Goal: Information Seeking & Learning: Learn about a topic

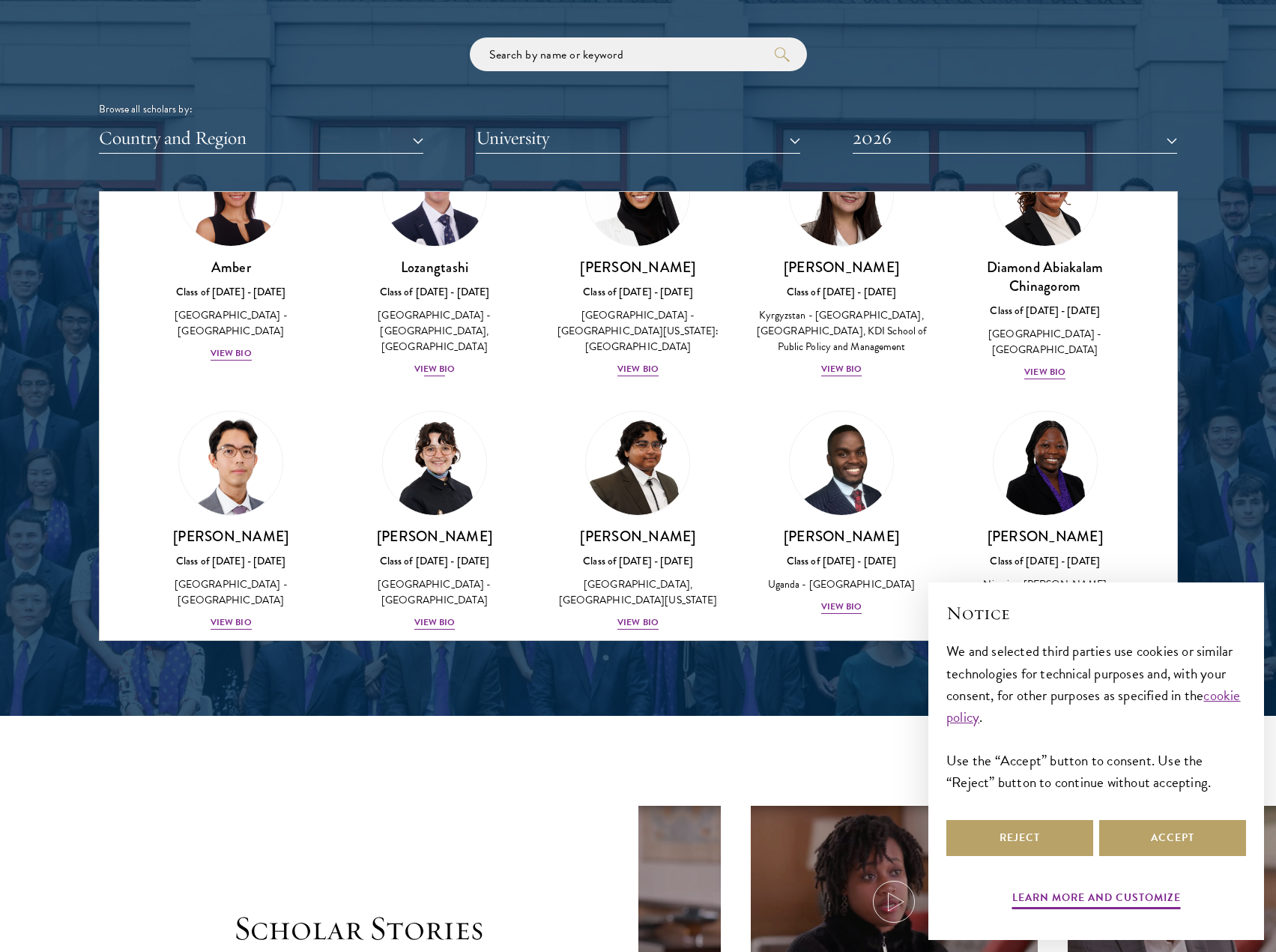
scroll to position [75, 0]
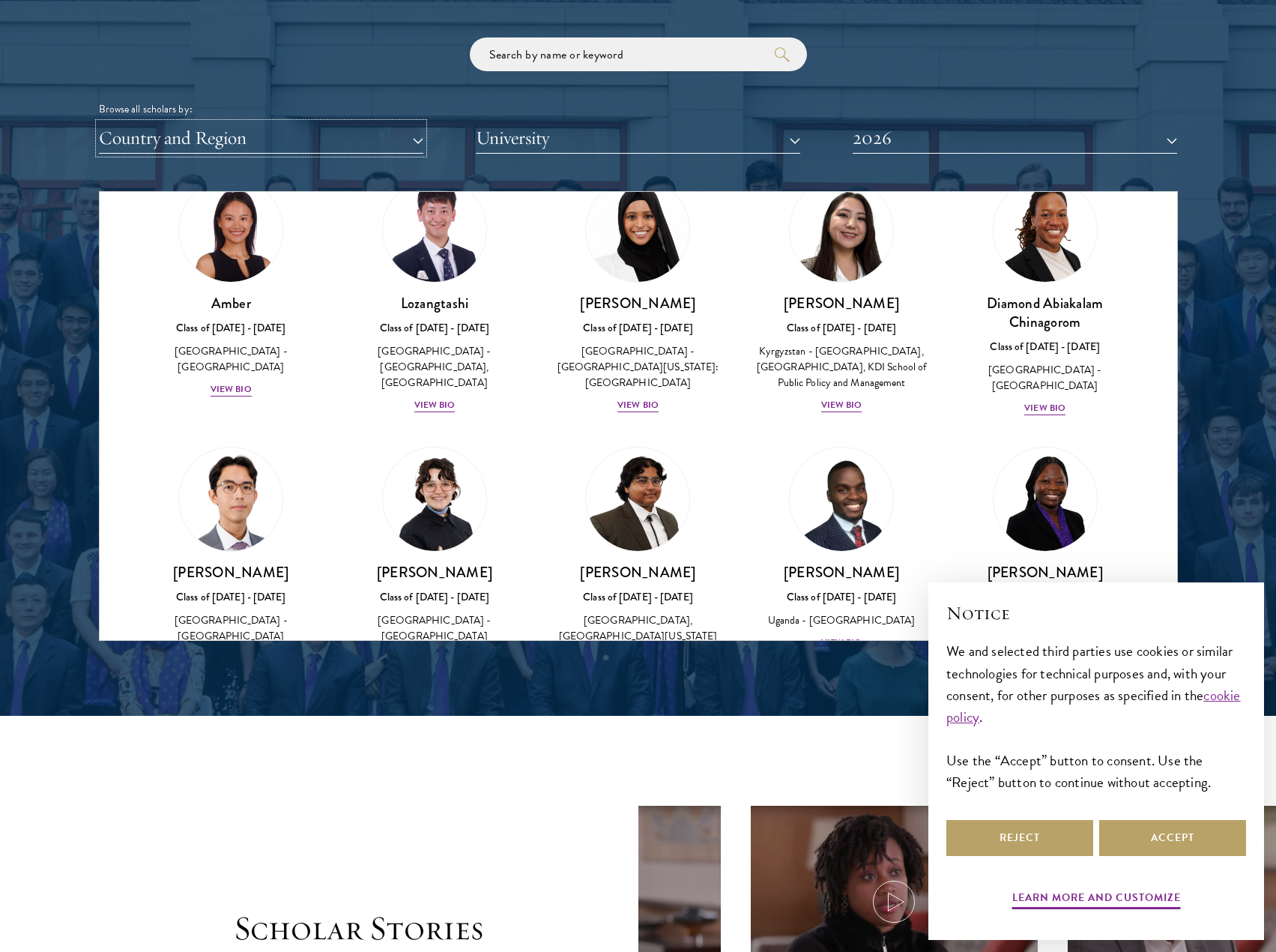
click at [413, 141] on button "Country and Region" at bounding box center [261, 138] width 324 height 31
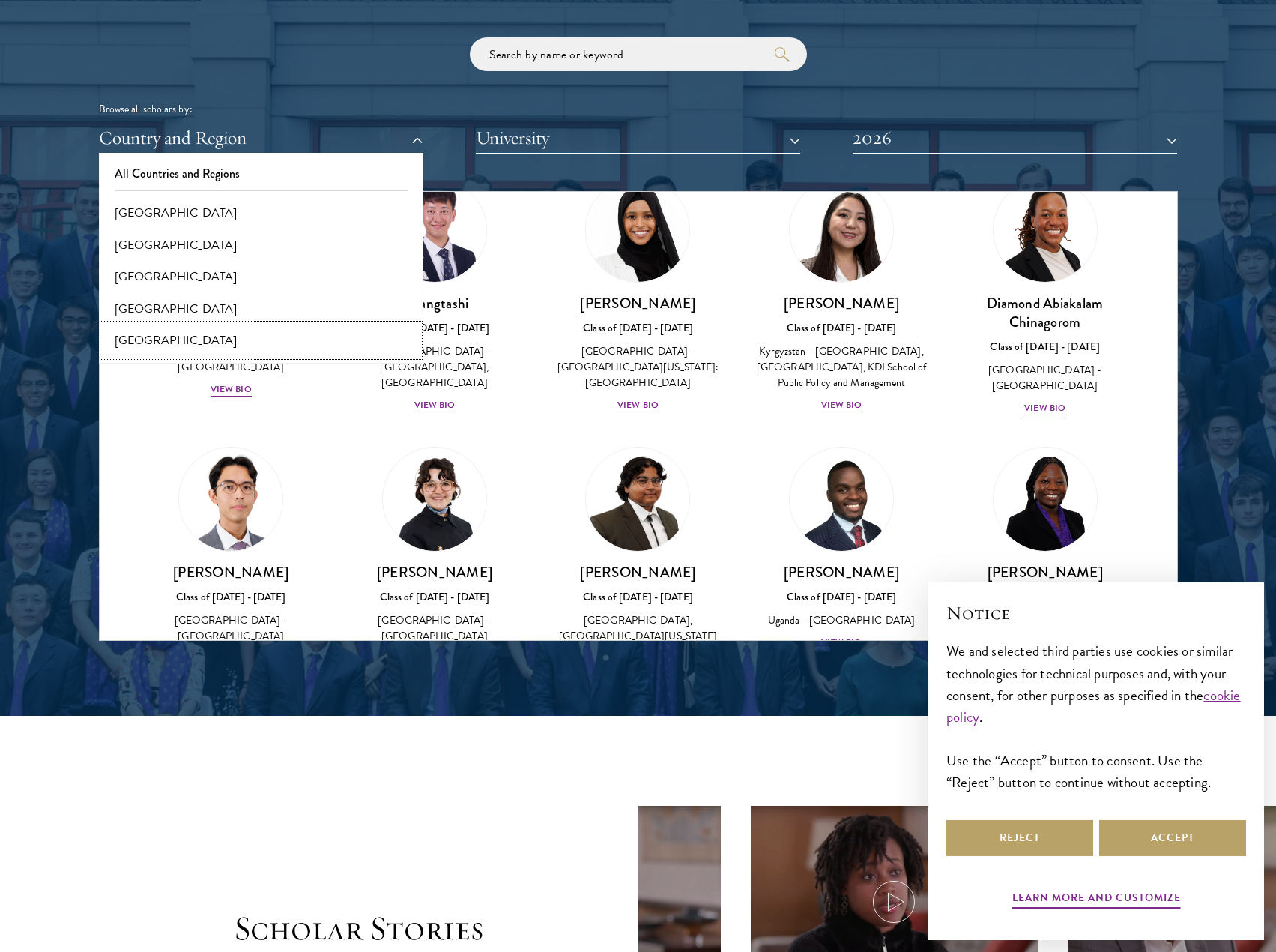
click at [224, 329] on button "[GEOGRAPHIC_DATA]" at bounding box center [261, 340] width 315 height 32
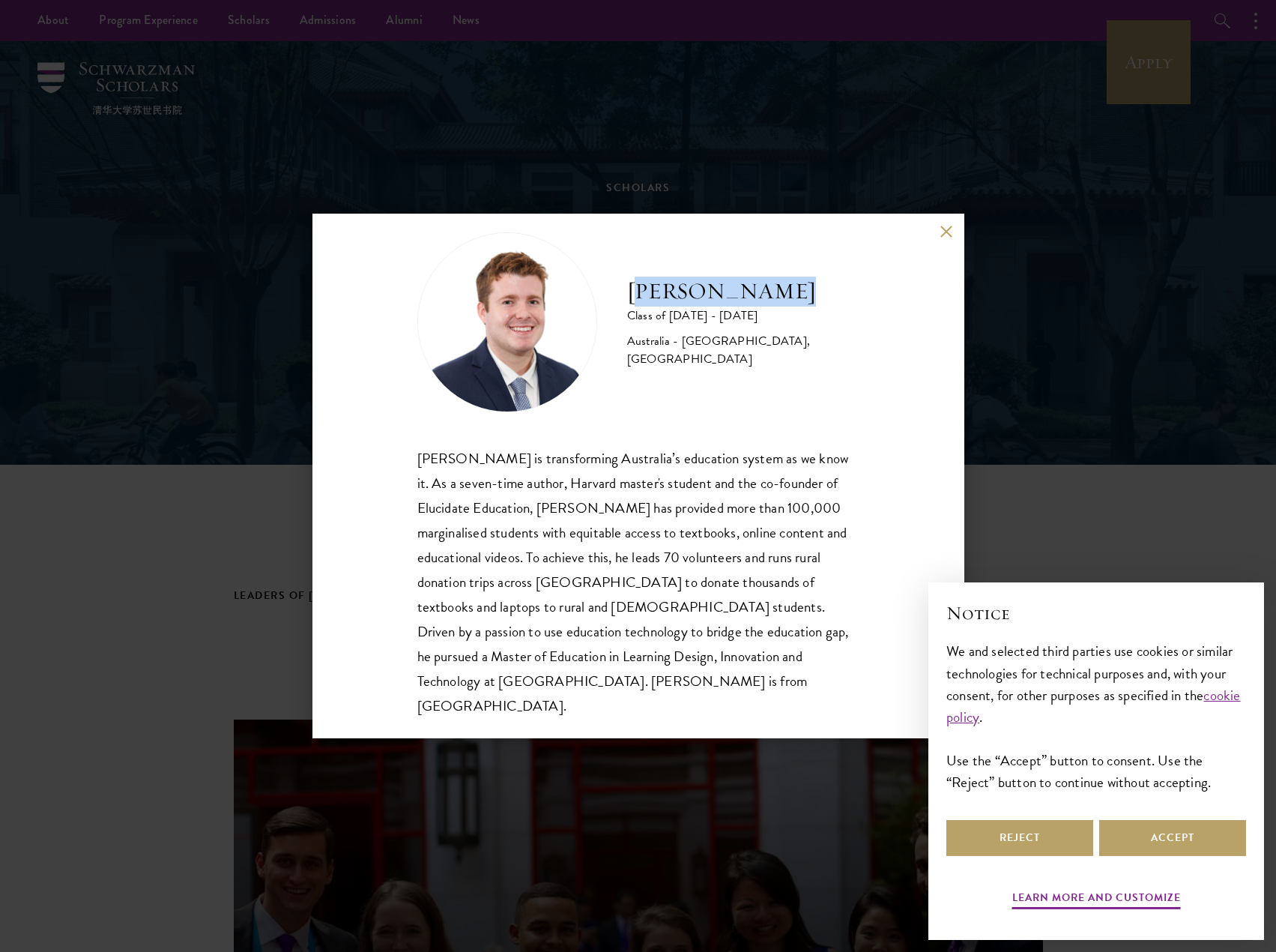
drag, startPoint x: 632, startPoint y: 286, endPoint x: 774, endPoint y: 286, distance: 142.0
click at [774, 286] on h2 "[PERSON_NAME]" at bounding box center [744, 291] width 232 height 30
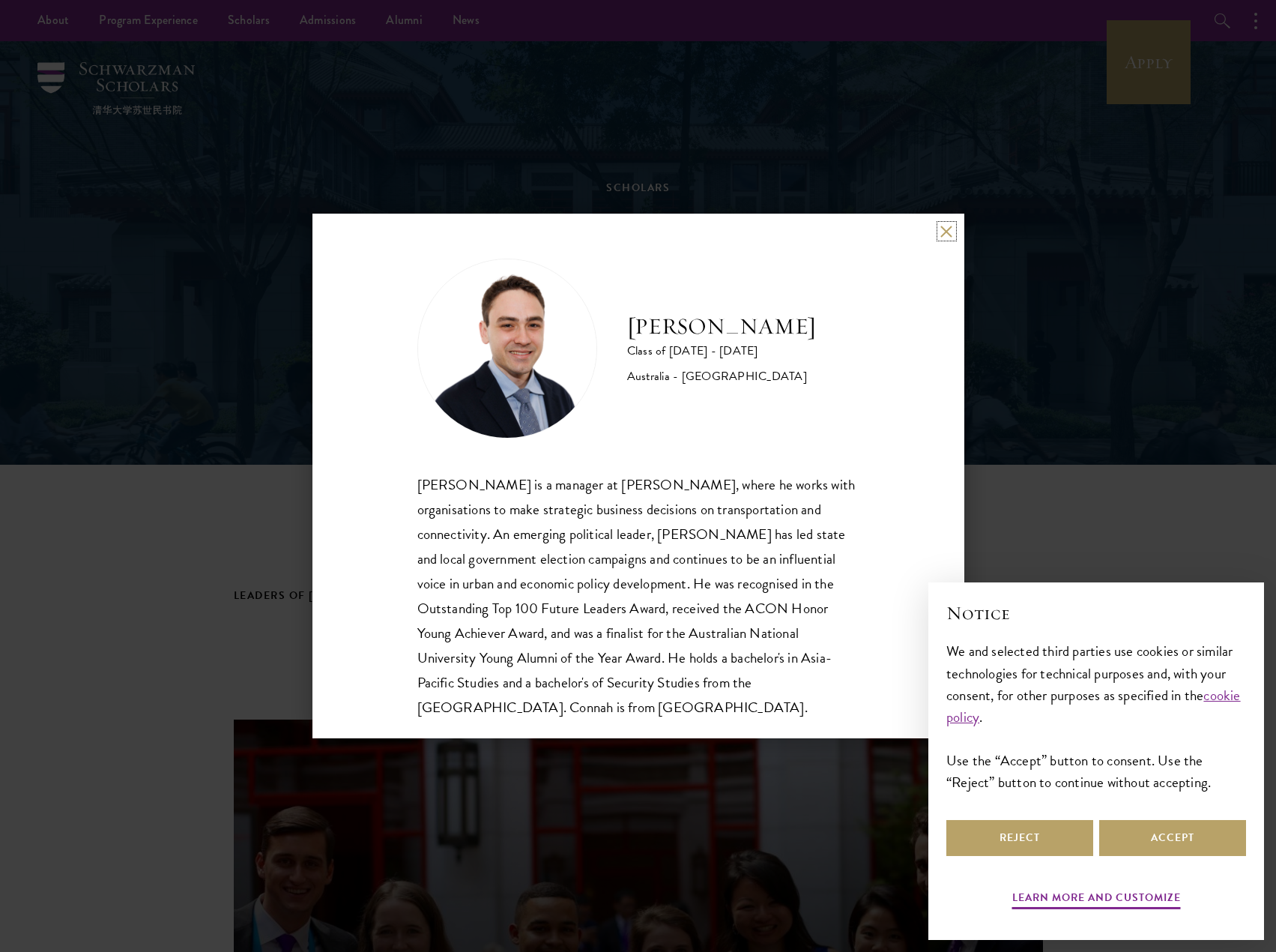
scroll to position [26, 0]
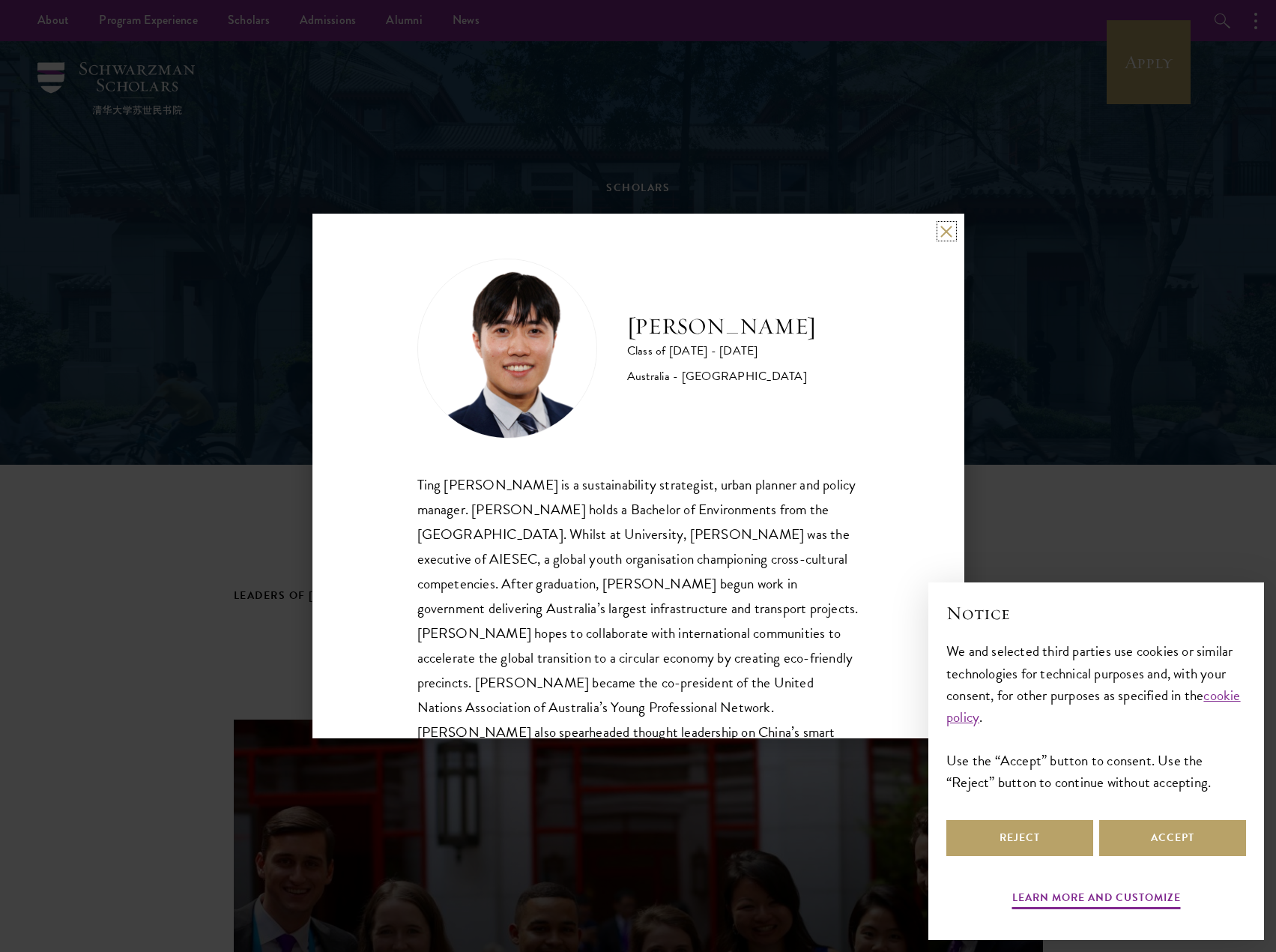
scroll to position [51, 0]
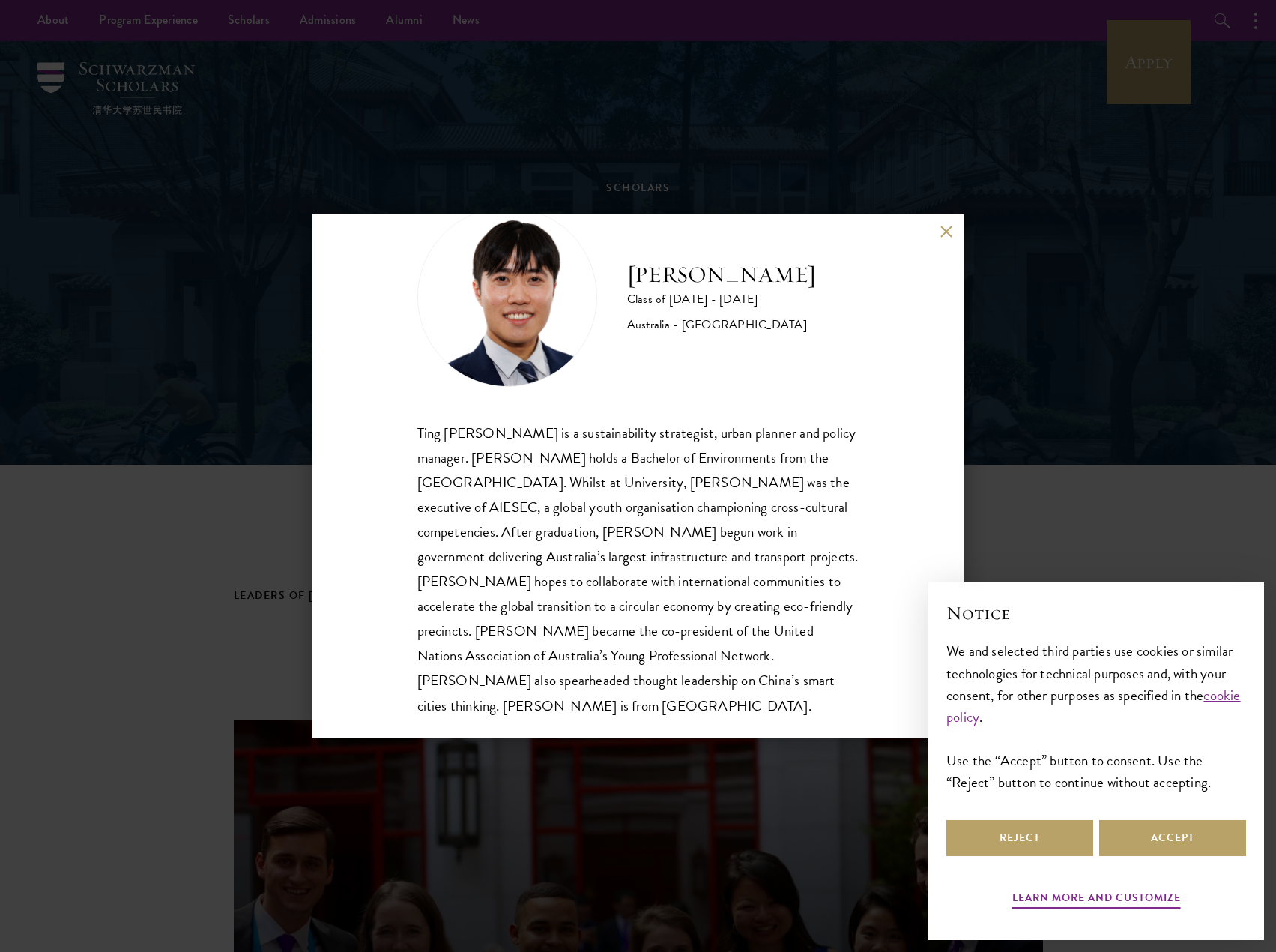
click at [699, 284] on h2 "[PERSON_NAME]" at bounding box center [722, 275] width 189 height 30
click at [700, 282] on h2 "[PERSON_NAME]" at bounding box center [722, 275] width 189 height 30
